Goal: Communication & Community: Connect with others

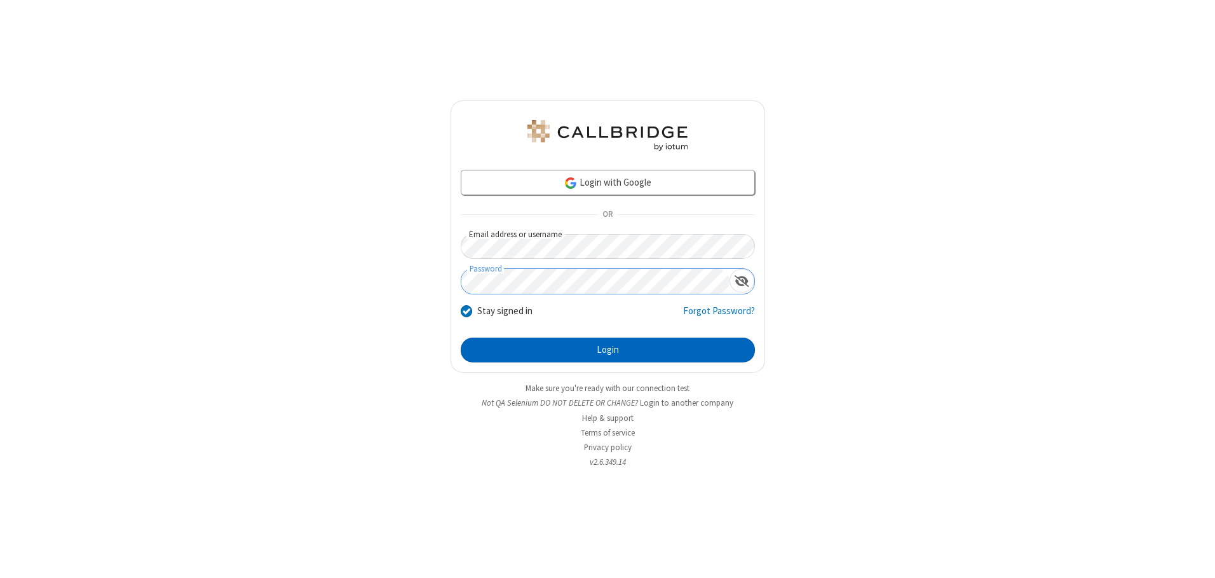
click at [607, 349] on button "Login" at bounding box center [608, 349] width 294 height 25
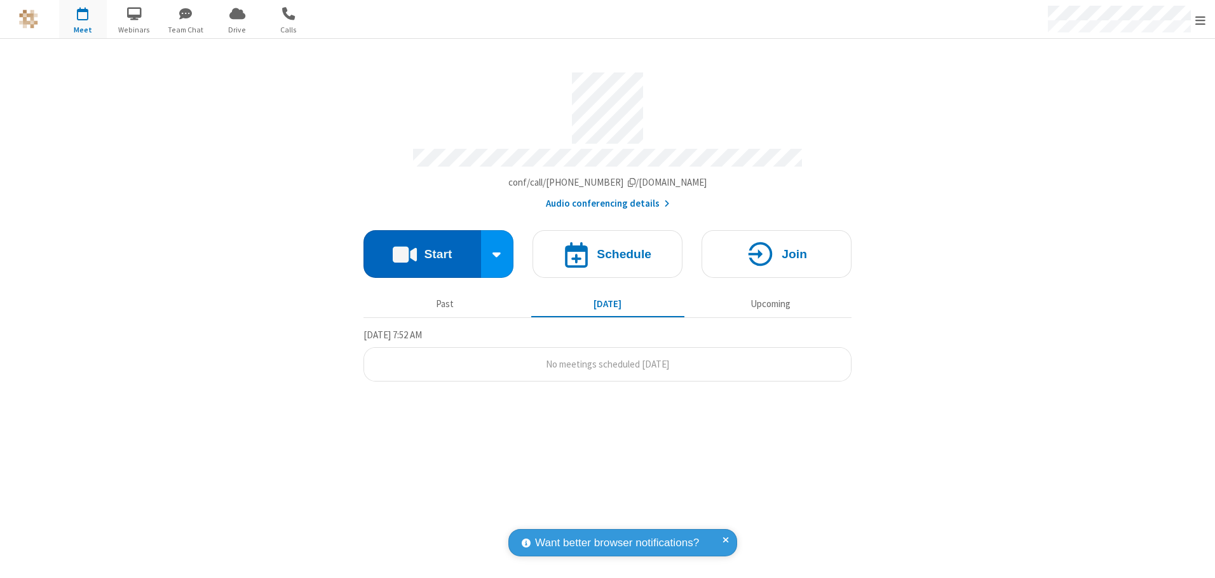
click at [422, 249] on button "Start" at bounding box center [422, 254] width 118 height 48
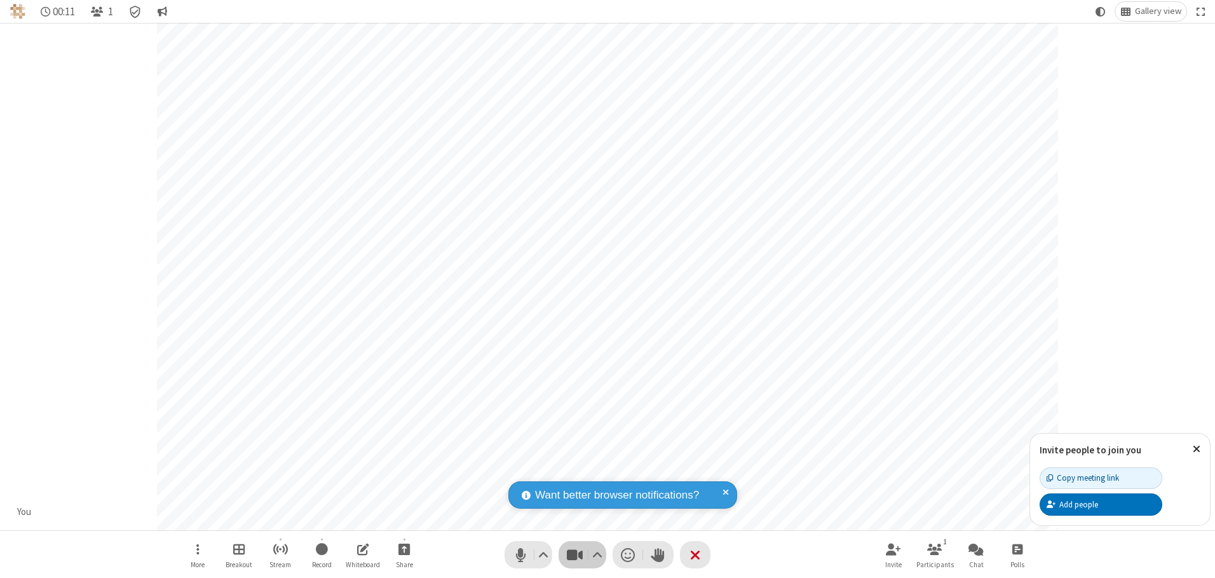
click at [574, 554] on span "Stop video (Alt+V)" at bounding box center [574, 554] width 19 height 18
click at [574, 554] on span "Start video (Alt+V)" at bounding box center [574, 554] width 19 height 18
click at [1101, 477] on div "Copy meeting link" at bounding box center [1083, 477] width 72 height 12
